Goal: Task Accomplishment & Management: Use online tool/utility

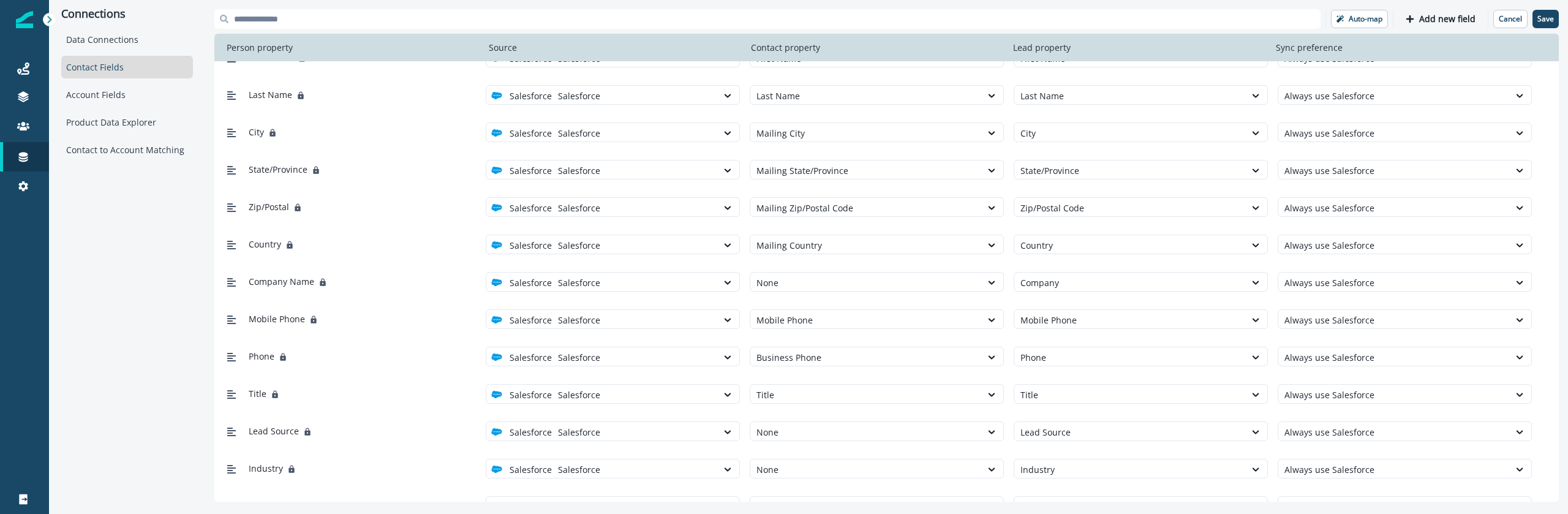
scroll to position [181, 0]
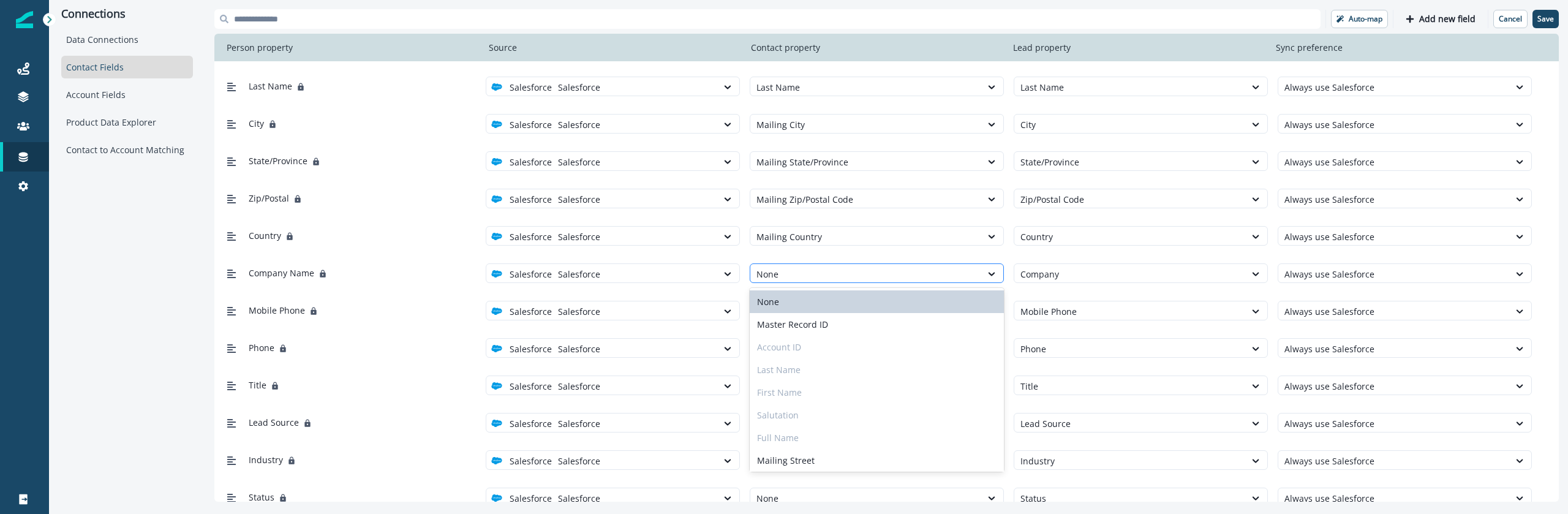
click at [803, 275] on div at bounding box center [866, 274] width 219 height 15
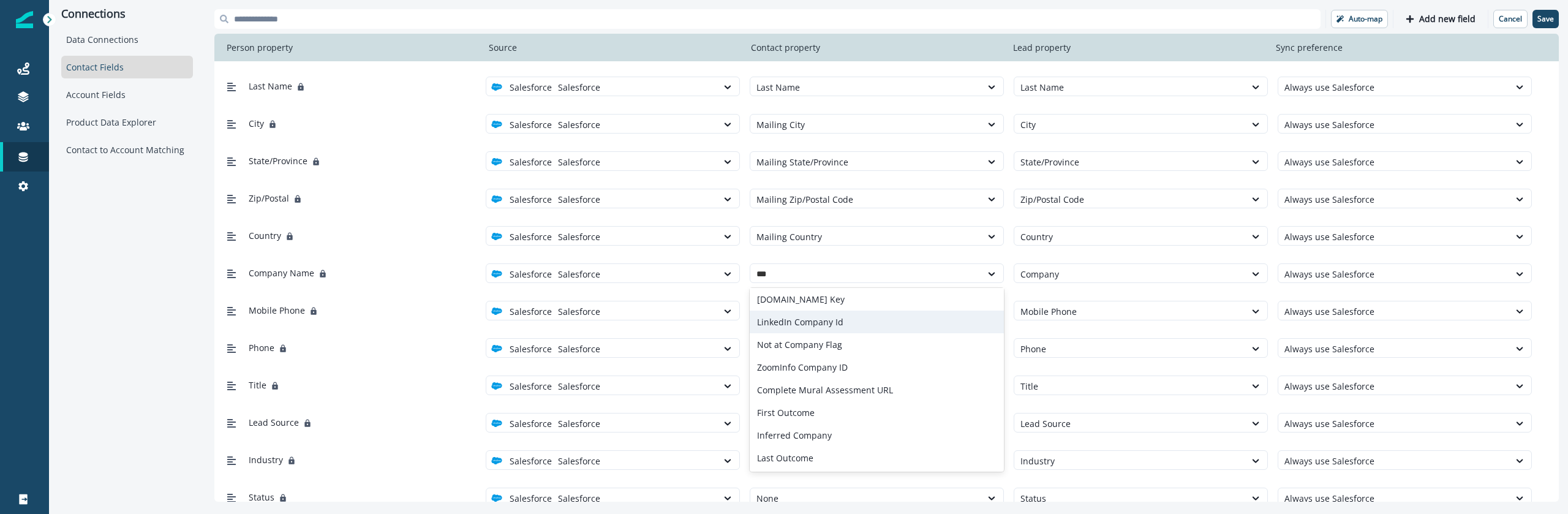
scroll to position [0, 0]
type input "***"
click at [819, 255] on div "Company Name Salesforce Salesforce [DOMAIN_NAME] Key, 1 of 8. 8 results availab…" at bounding box center [886, 272] width 1344 height 37
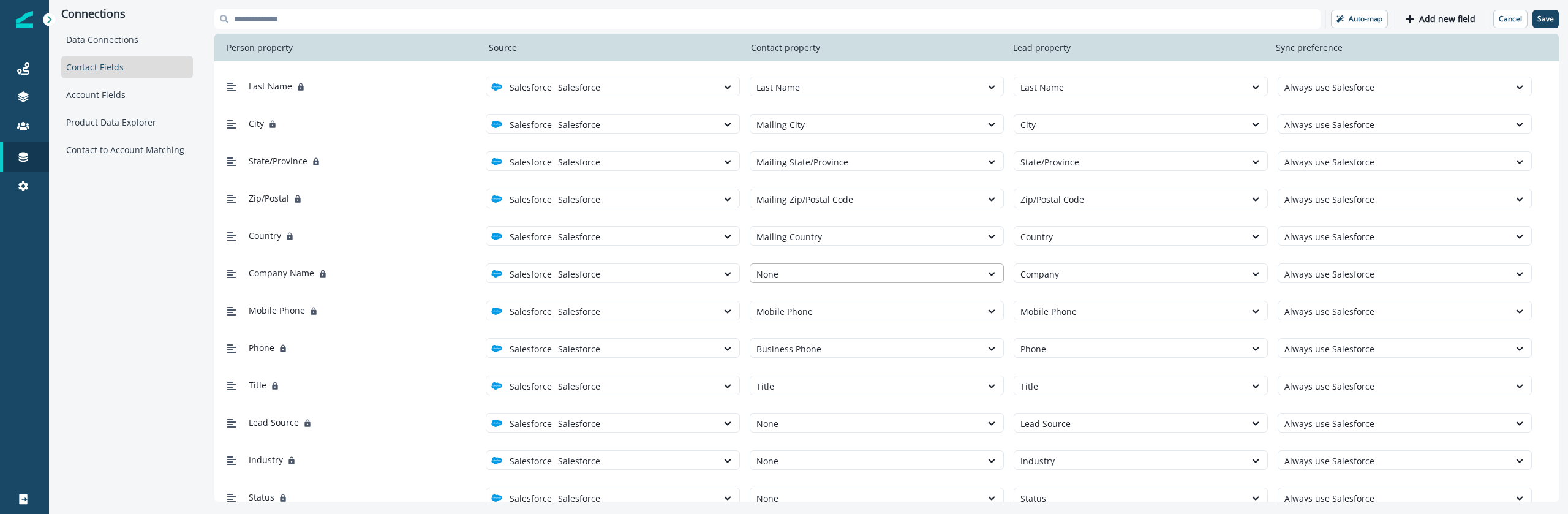
click at [824, 270] on div at bounding box center [866, 274] width 219 height 15
type input "*"
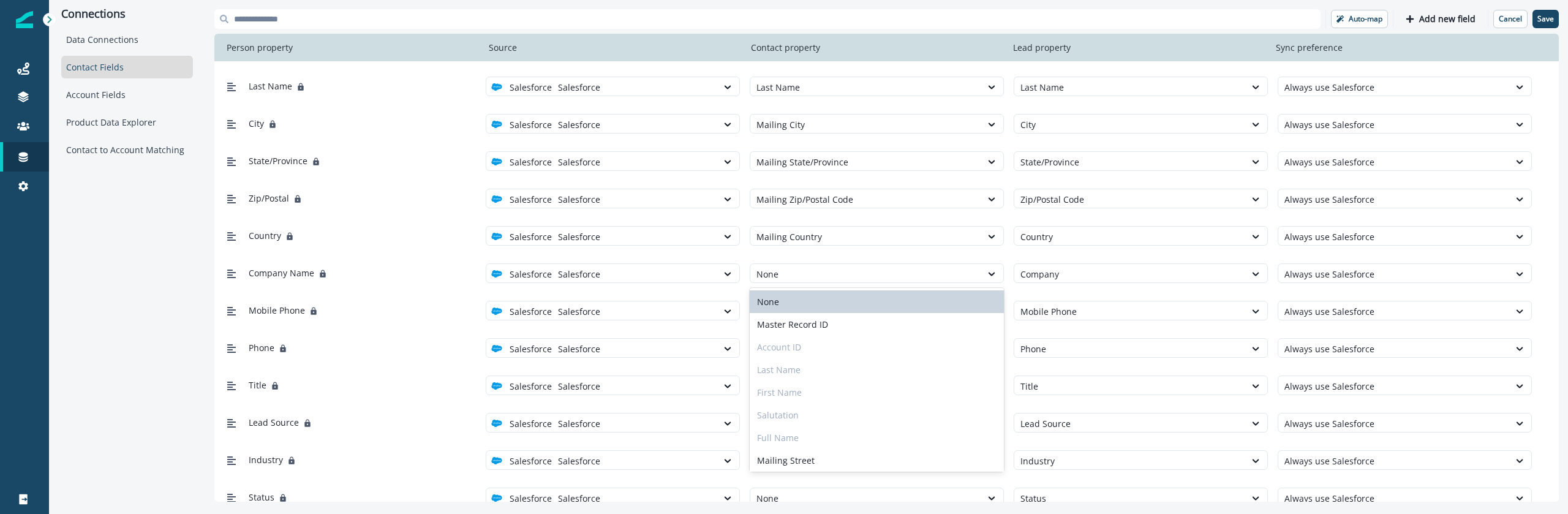
click at [819, 260] on div "Company Name Salesforce Salesforce Mailing Geocode Accuracy, 15 of 170. 170 res…" at bounding box center [886, 272] width 1344 height 37
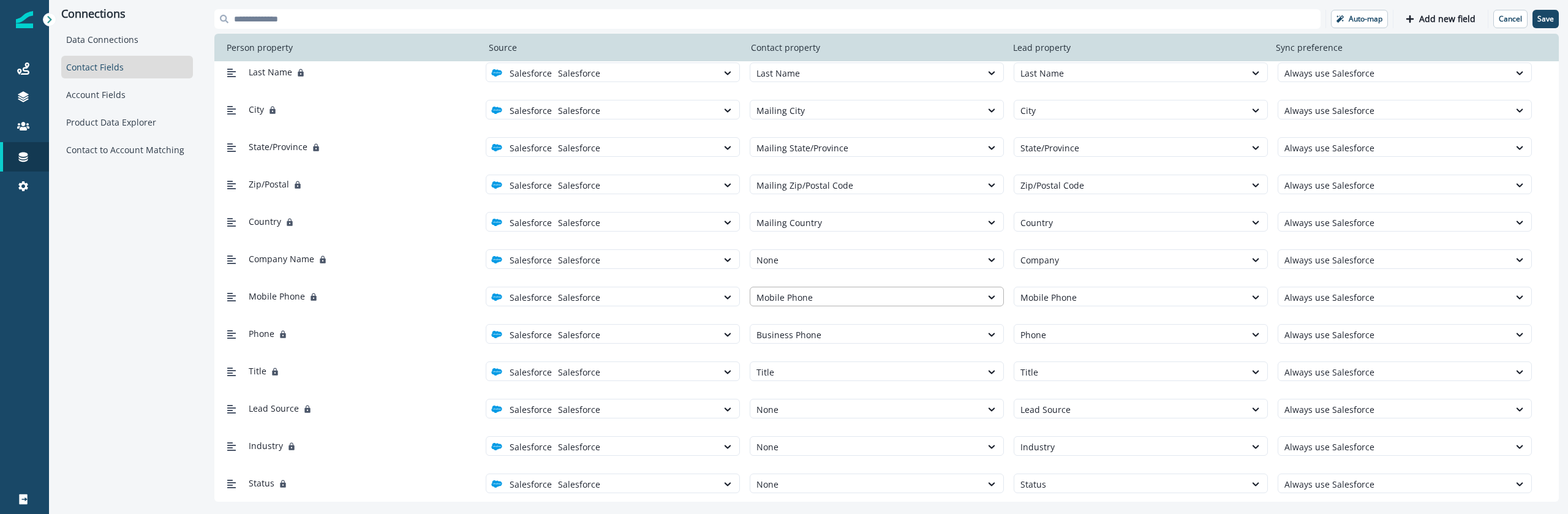
scroll to position [344, 0]
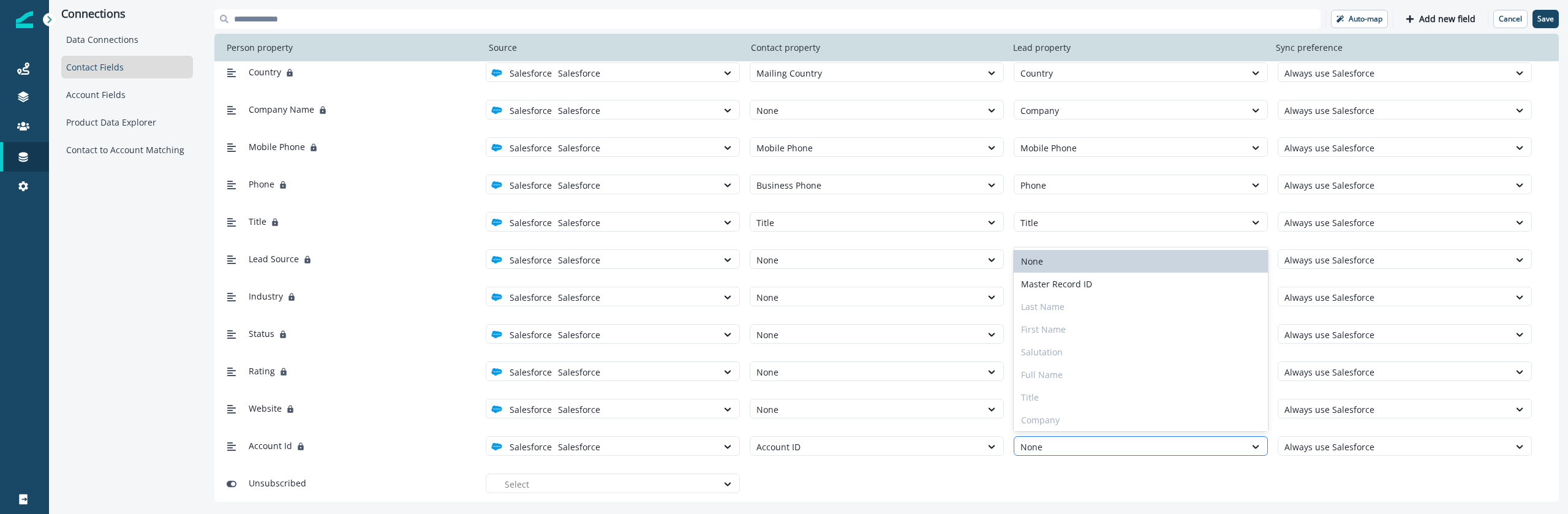
click at [1053, 448] on div at bounding box center [1130, 447] width 219 height 15
click at [1042, 491] on div "Unsubscribed Select" at bounding box center [877, 483] width 1310 height 22
click at [688, 491] on div at bounding box center [608, 485] width 207 height 15
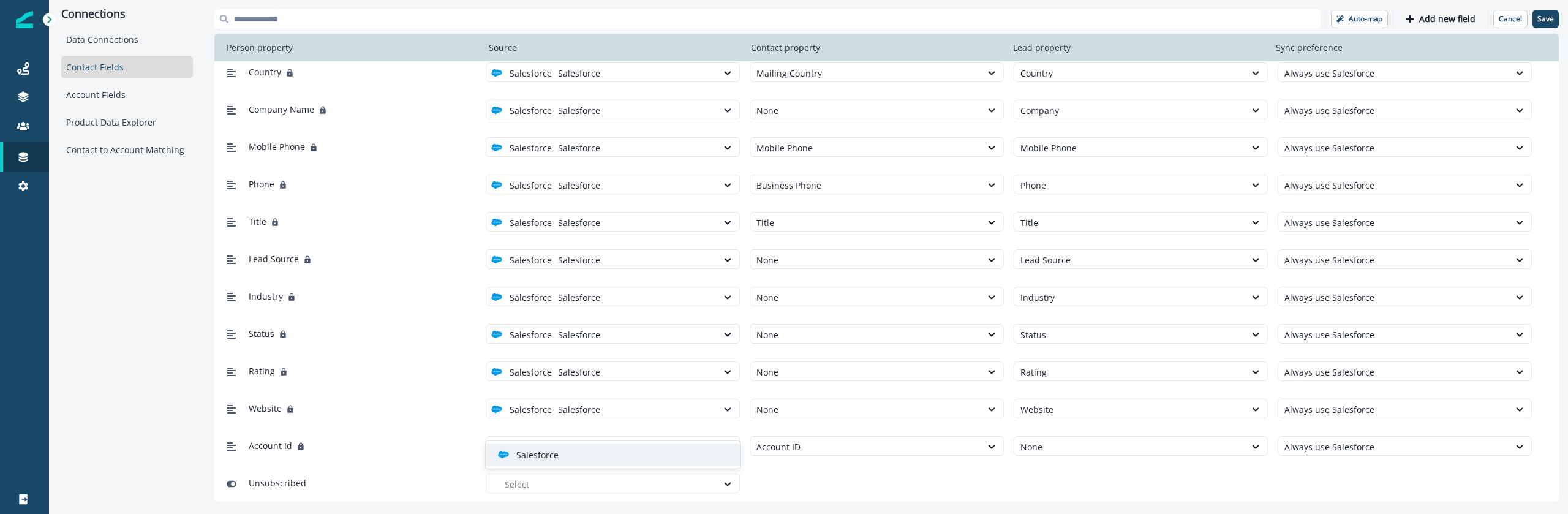
click at [788, 480] on div "Unsubscribed Salesforce, 1 of 1. 1 result available. Use Up and Down to choose …" at bounding box center [877, 483] width 1310 height 22
click at [676, 489] on div at bounding box center [608, 485] width 207 height 15
click at [793, 475] on div "Unsubscribed Select" at bounding box center [877, 483] width 1310 height 22
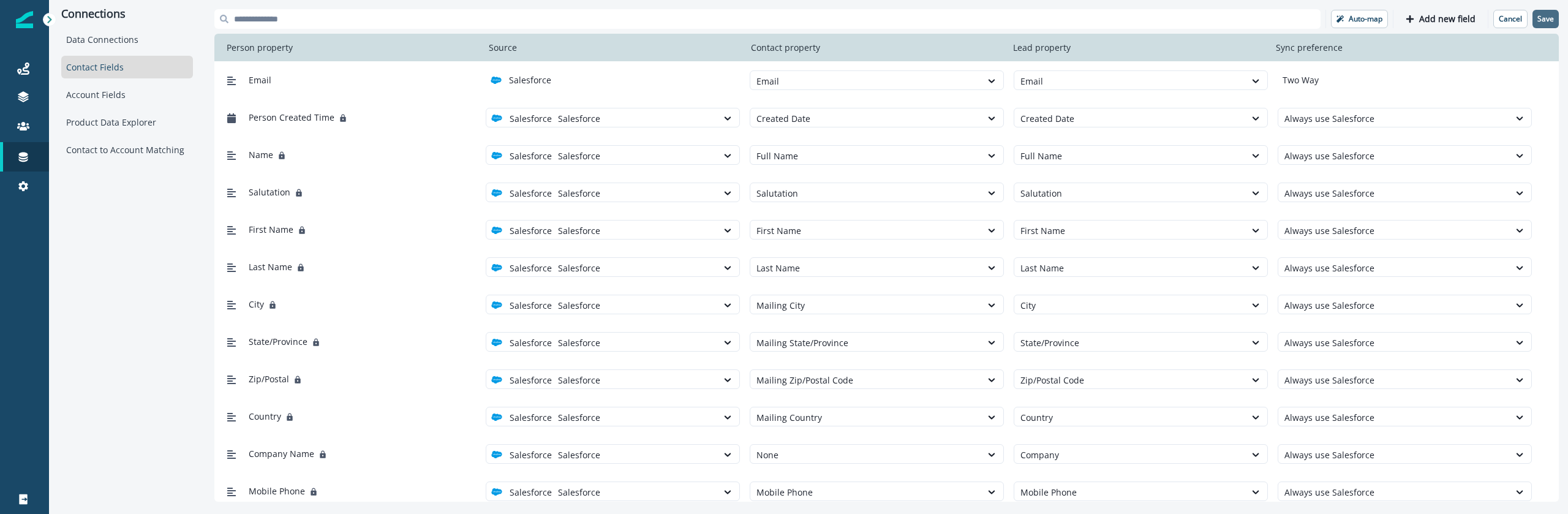
click at [1547, 16] on p "Save" at bounding box center [1546, 19] width 16 height 9
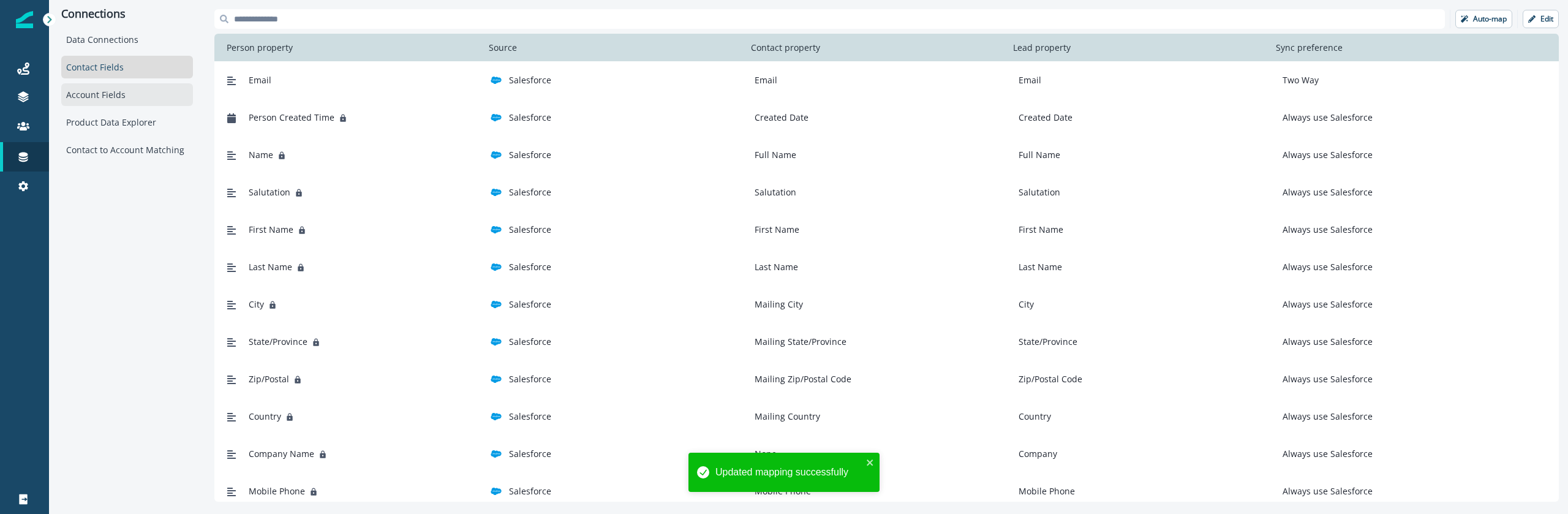
click at [103, 97] on div "Account Fields" at bounding box center [127, 94] width 132 height 22
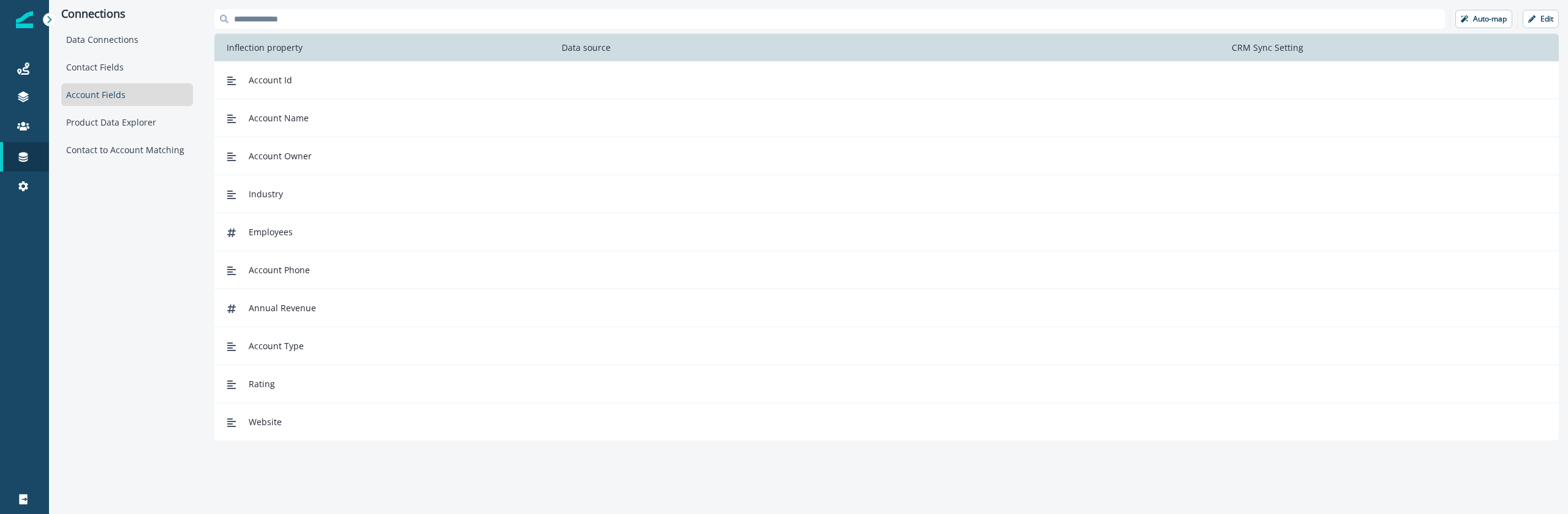
click at [1482, 28] on div "Auto-map Edit" at bounding box center [886, 19] width 1344 height 19
click at [1483, 22] on p "Auto-map" at bounding box center [1491, 19] width 34 height 9
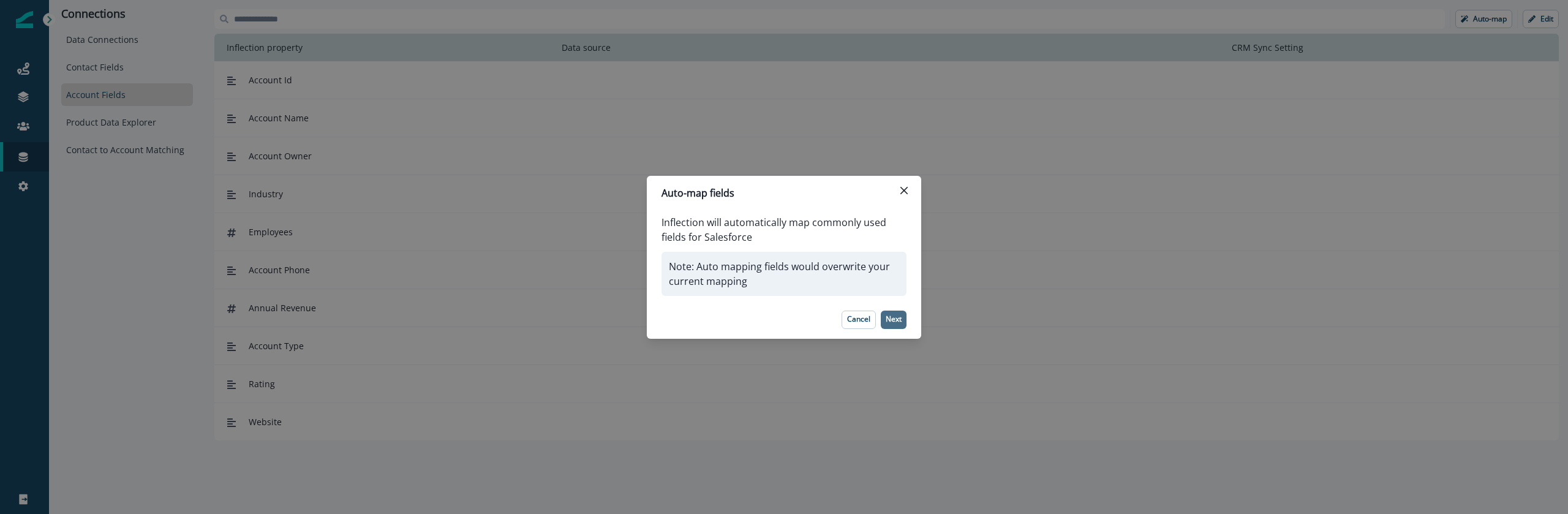
click at [899, 315] on p "Next" at bounding box center [894, 319] width 16 height 9
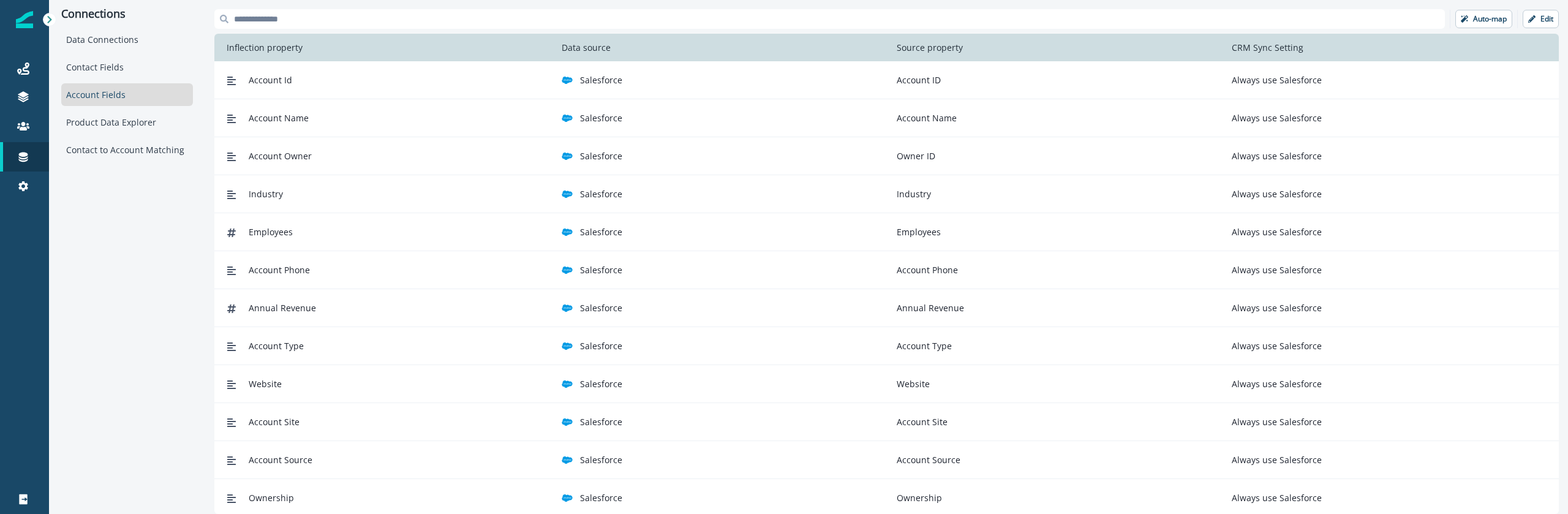
scroll to position [40, 0]
click at [108, 300] on div "Connections Data Connections Contact Fields Account Fields Product Data Explore…" at bounding box center [127, 257] width 156 height 514
click at [122, 107] on div "Data Connections Contact Fields Account Fields Product Data Explorer Contact to…" at bounding box center [127, 94] width 132 height 133
click at [122, 122] on div "Product Data Explorer" at bounding box center [127, 122] width 132 height 22
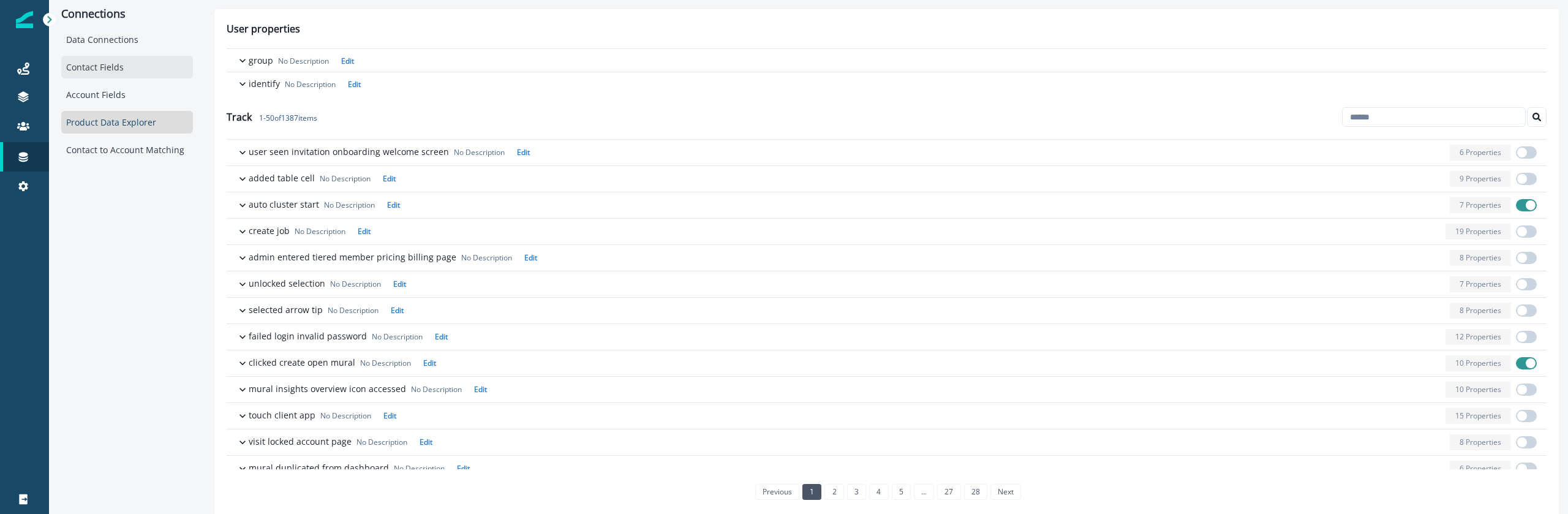
click at [104, 75] on div "Contact Fields" at bounding box center [127, 67] width 132 height 22
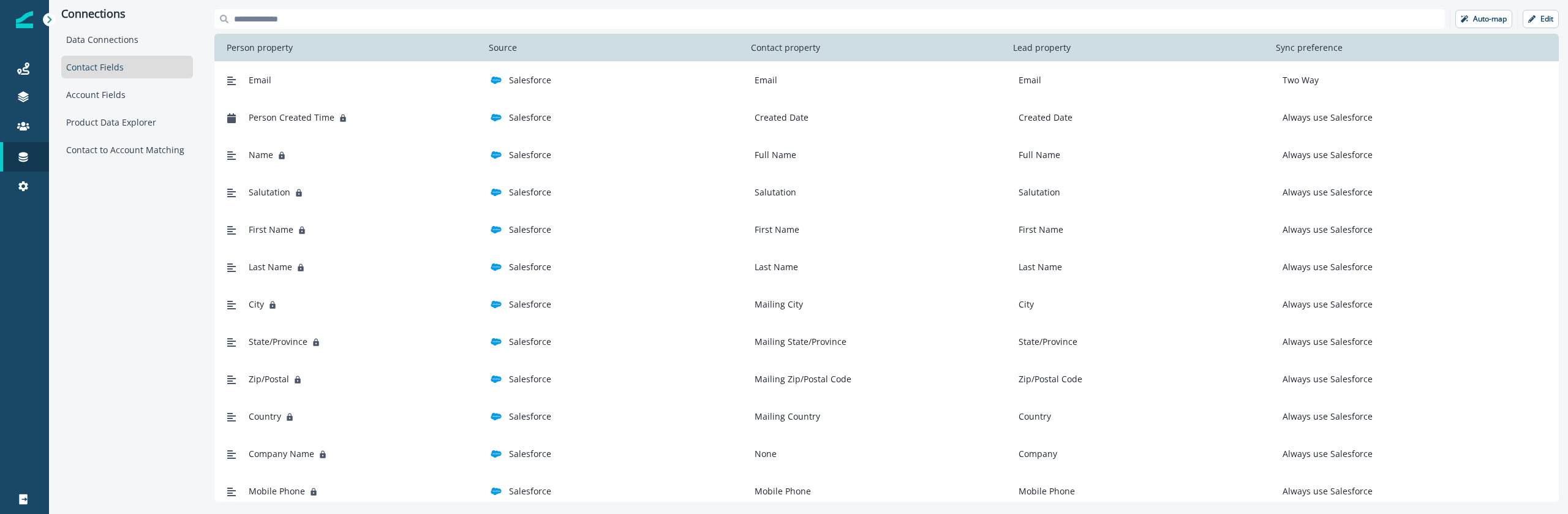
click at [117, 53] on div "Data Connections Contact Fields Account Fields Product Data Explorer Contact to…" at bounding box center [127, 94] width 132 height 133
click at [117, 46] on div "Data Connections" at bounding box center [127, 39] width 132 height 22
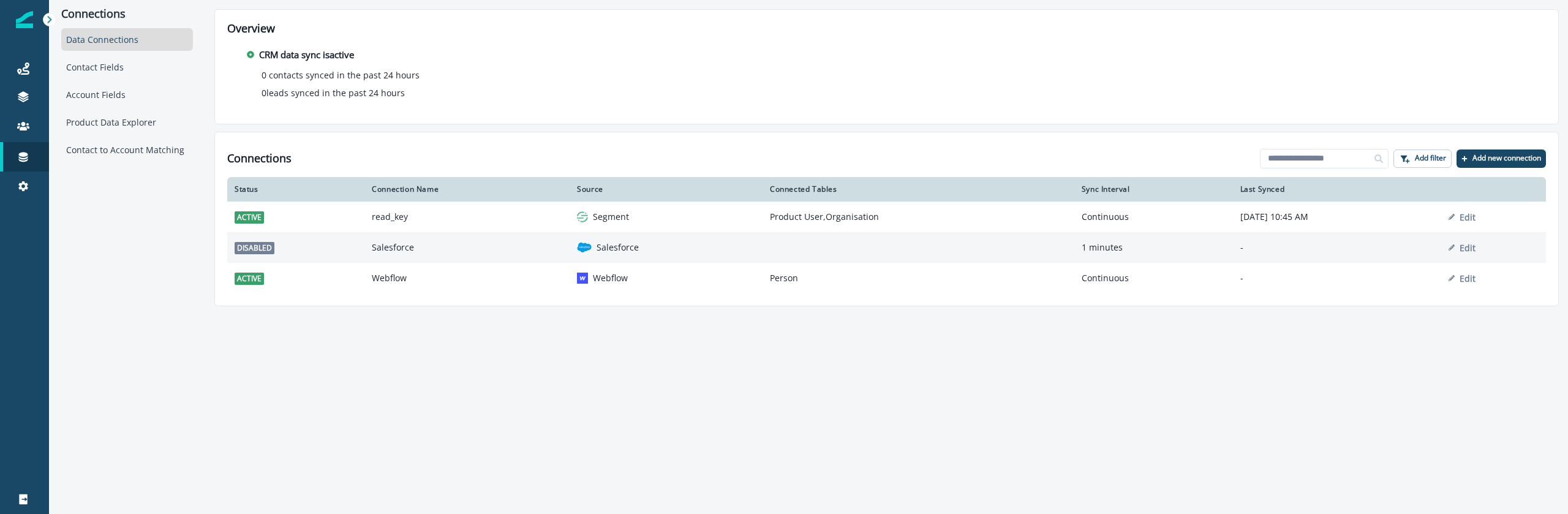
click at [611, 249] on p "Salesforce" at bounding box center [618, 248] width 43 height 12
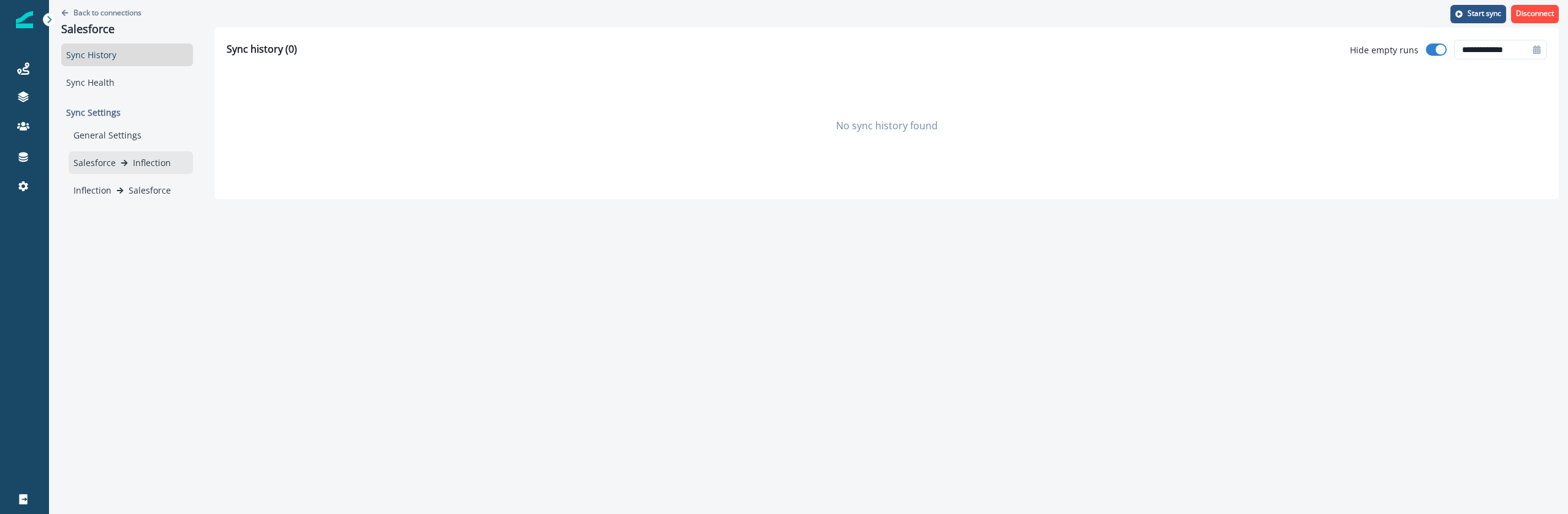
click at [140, 166] on p "Inflection" at bounding box center [152, 163] width 38 height 13
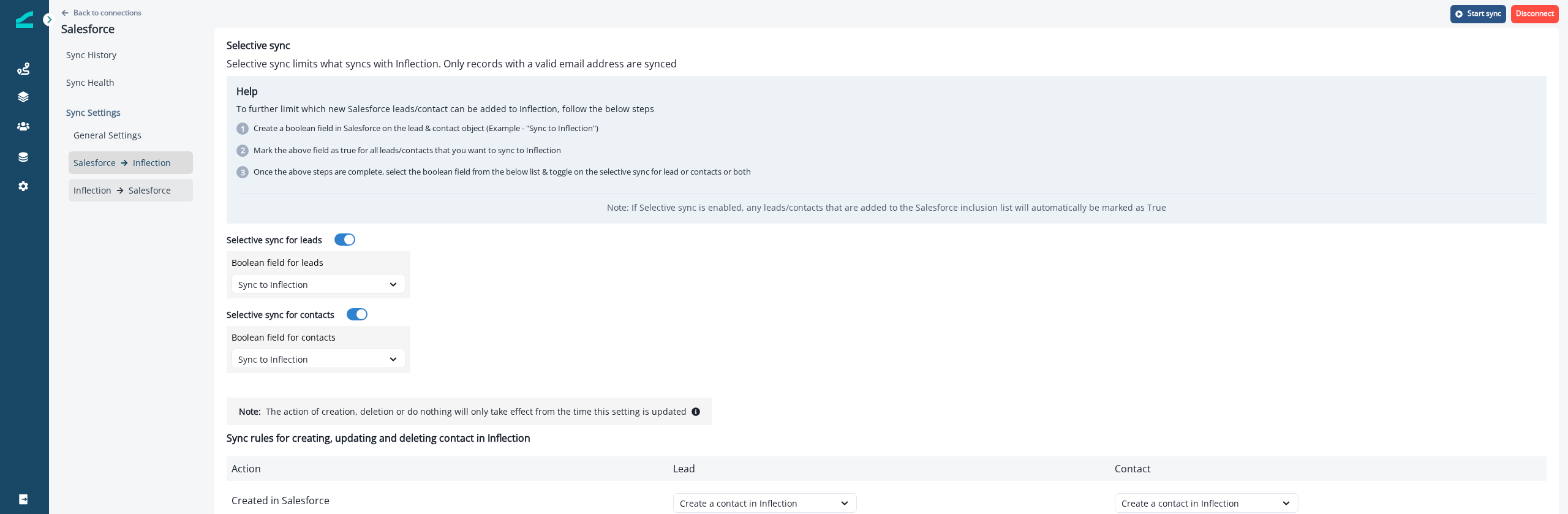
click at [157, 194] on p "Salesforce" at bounding box center [149, 190] width 43 height 13
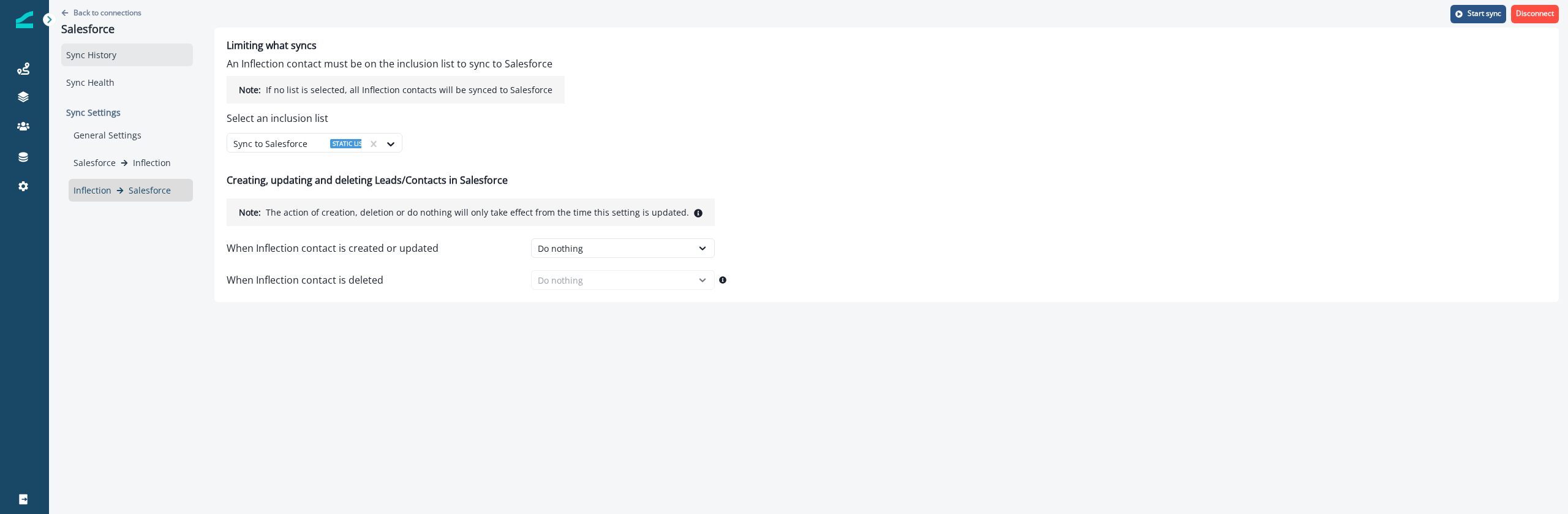
click at [122, 51] on div "Sync History" at bounding box center [127, 54] width 132 height 22
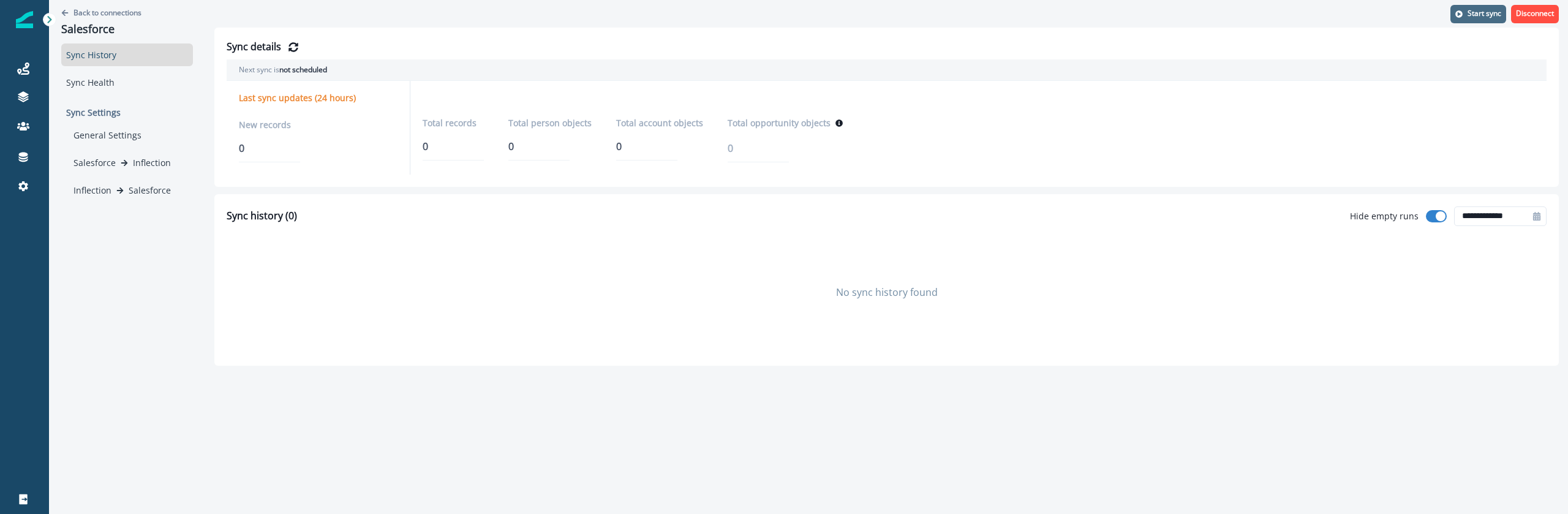
click at [1480, 7] on button "Start sync" at bounding box center [1478, 14] width 56 height 19
click at [296, 43] on icon "Refresh Details" at bounding box center [293, 47] width 10 height 10
click at [293, 43] on icon "Refresh Details" at bounding box center [293, 47] width 10 height 10
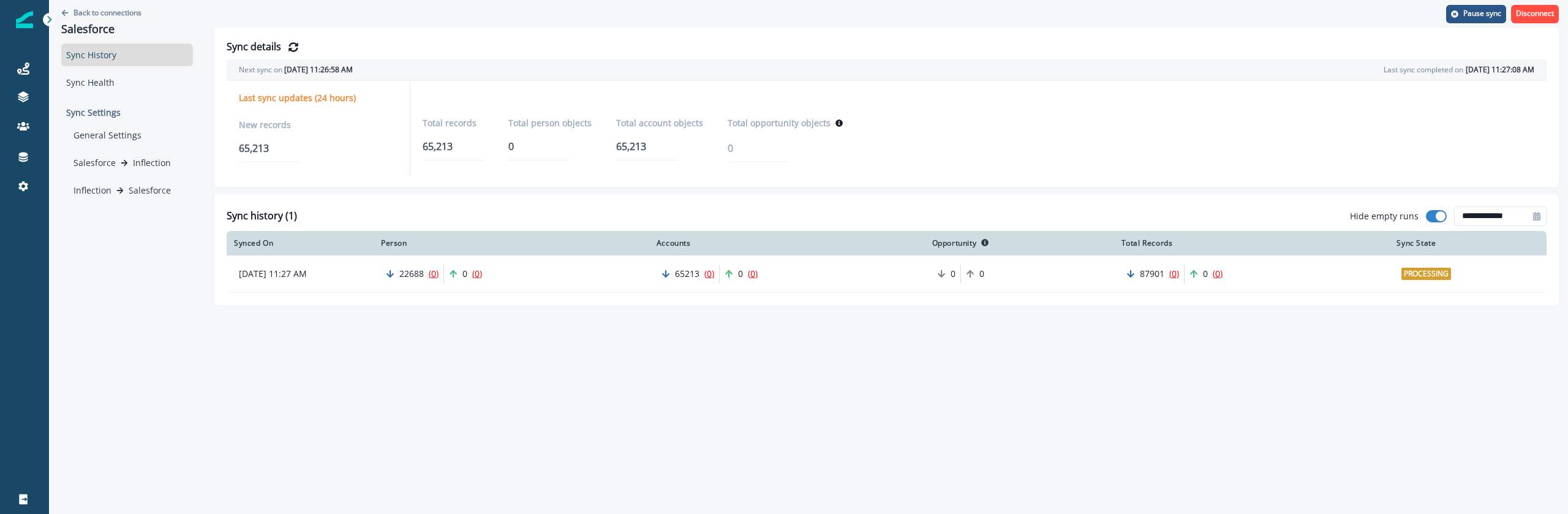
click at [238, 410] on div "**********" at bounding box center [808, 257] width 1519 height 514
click at [17, 76] on link "Journeys" at bounding box center [24, 69] width 49 height 29
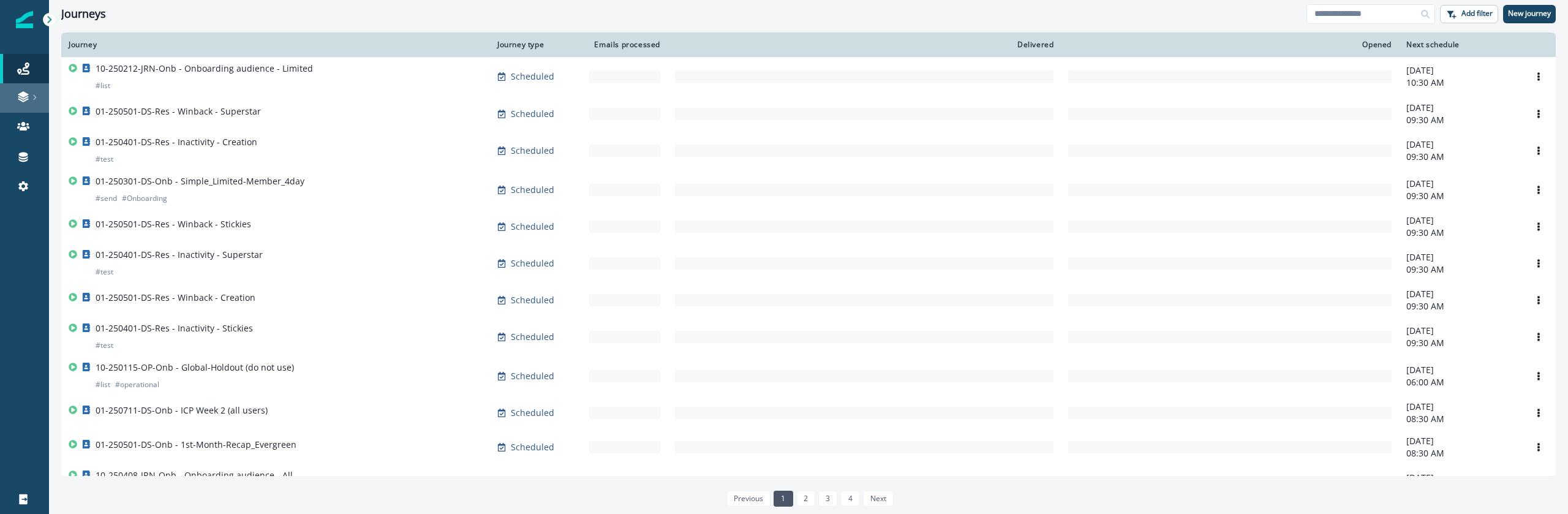
click at [10, 103] on link at bounding box center [24, 98] width 49 height 29
